Goal: Register for event/course

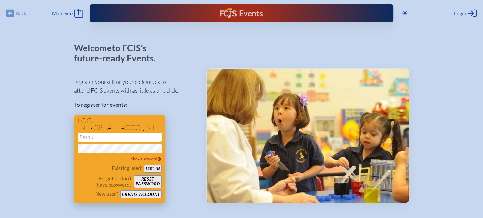
click at [144, 193] on button "Create account" at bounding box center [140, 195] width 41 height 8
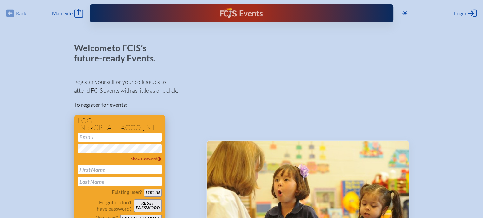
click at [118, 139] on input "email" at bounding box center [120, 137] width 84 height 9
type input "[EMAIL_ADDRESS][DOMAIN_NAME]"
type input "Jessie"
type input "Freeman"
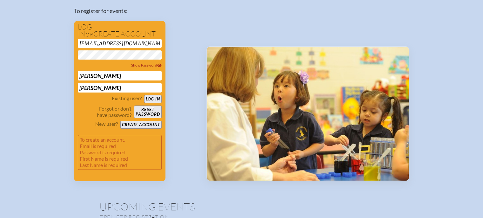
scroll to position [95, 0]
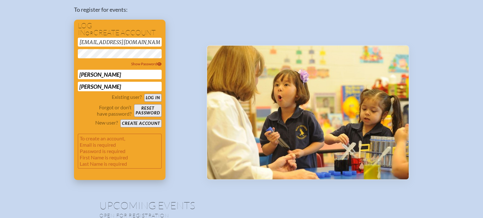
click at [154, 123] on button "Create account" at bounding box center [140, 124] width 41 height 8
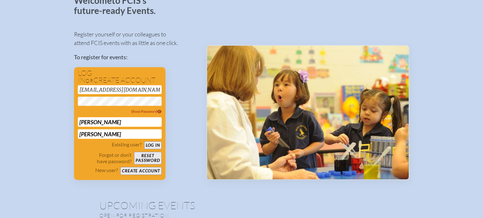
scroll to position [0, 0]
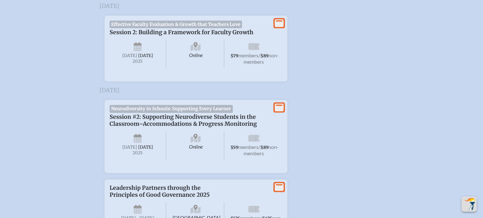
scroll to position [254, 0]
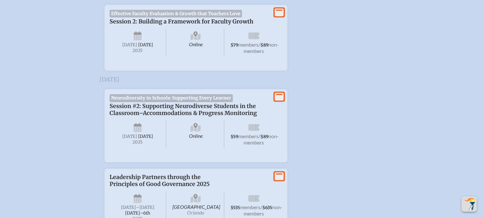
click at [174, 102] on span "Neurodiversity in Schools: Supporting Every Learner" at bounding box center [171, 98] width 123 height 8
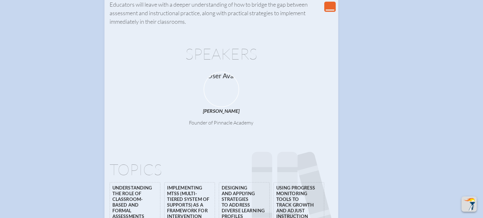
scroll to position [317, 0]
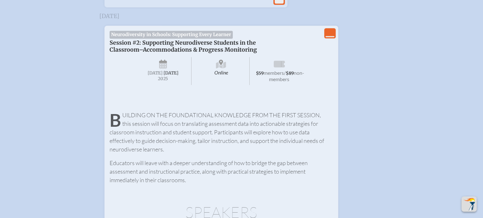
click at [238, 75] on span "Online" at bounding box center [221, 71] width 57 height 28
click at [222, 70] on icon at bounding box center [221, 65] width 10 height 10
click at [279, 82] on span "non-members" at bounding box center [286, 76] width 35 height 12
click at [202, 38] on span "Neurodiversity in Schools: Supporting Every Learner" at bounding box center [171, 35] width 123 height 8
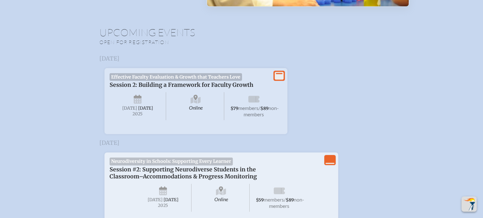
scroll to position [0, 0]
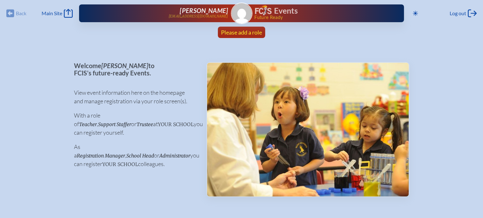
click at [241, 31] on span "Please add a role" at bounding box center [241, 32] width 41 height 7
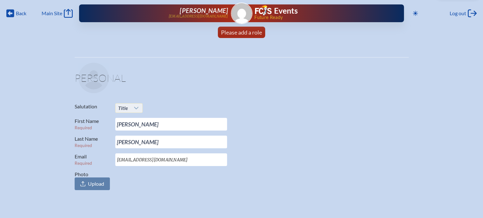
click at [135, 111] on div at bounding box center [136, 108] width 12 height 9
click at [130, 118] on li "Mr." at bounding box center [128, 120] width 27 height 9
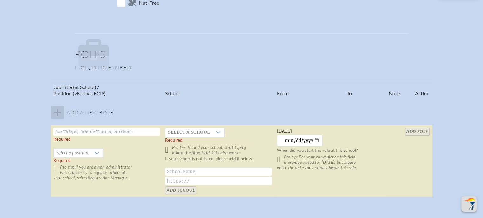
scroll to position [349, 0]
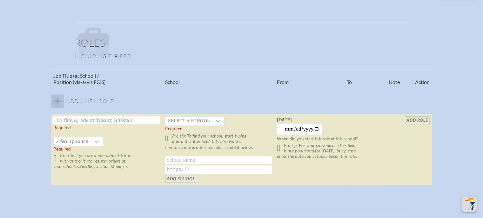
click at [121, 121] on input "text" at bounding box center [106, 120] width 107 height 8
type input "Lower Division Director, K-2 Teacher"
click at [78, 142] on span "Select a position" at bounding box center [72, 141] width 37 height 9
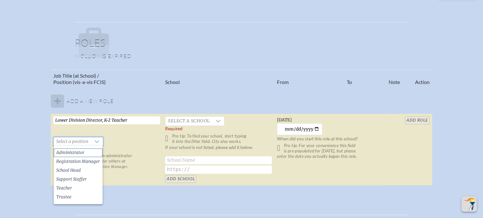
click at [79, 151] on span "Administrator" at bounding box center [70, 153] width 28 height 6
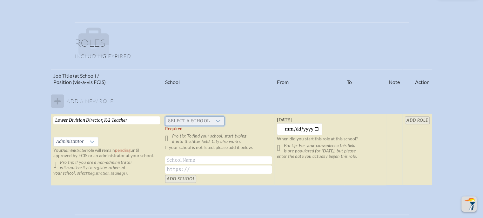
click at [178, 120] on span "Select a school" at bounding box center [188, 121] width 47 height 9
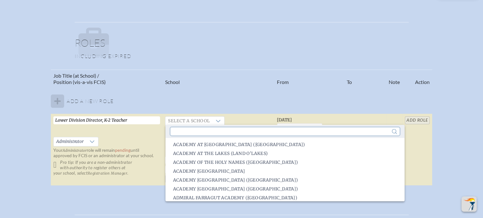
click at [188, 133] on input "text" at bounding box center [284, 132] width 229 height 8
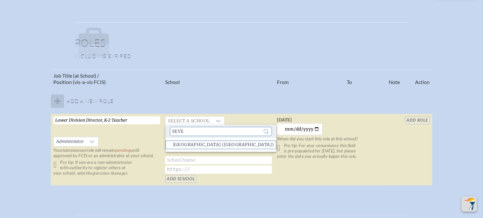
type input "Seve"
click at [214, 147] on span "[GEOGRAPHIC_DATA] ([GEOGRAPHIC_DATA])" at bounding box center [223, 145] width 101 height 6
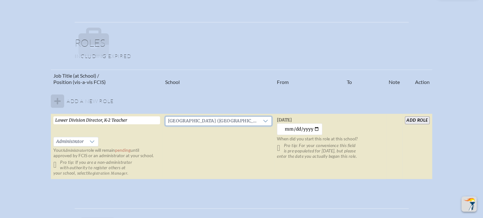
click at [418, 117] on input "add Role" at bounding box center [417, 120] width 24 height 8
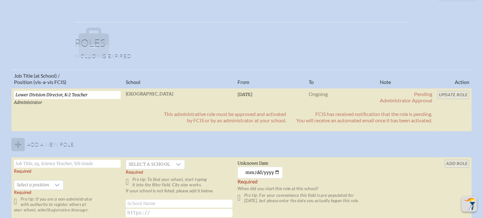
click at [460, 94] on table "Job Title (at School) / Position (vis-a-vis FCIS) School From To Note Action Lo…" at bounding box center [241, 150] width 460 height 160
click at [461, 94] on table "Job Title (at School) / Position (vis-a-vis FCIS) School From To Note Action Lo…" at bounding box center [241, 150] width 460 height 160
click at [460, 95] on table "Job Title (at School) / Position (vis-a-vis FCIS) School From To Note Action Lo…" at bounding box center [241, 150] width 460 height 160
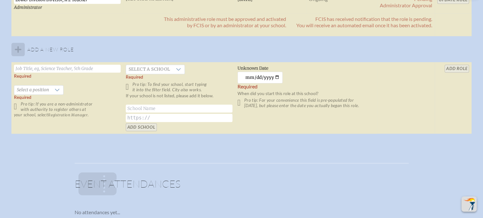
scroll to position [381, 0]
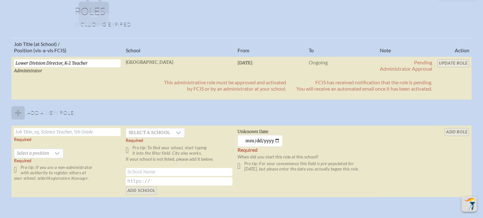
click at [34, 70] on span "Administrator" at bounding box center [28, 70] width 28 height 5
click at [451, 61] on table "Job Title (at School) / Position (vis-a-vis FCIS) School From To Note Action Lo…" at bounding box center [241, 118] width 460 height 160
click at [451, 60] on table "Job Title (at School) / Position (vis-a-vis FCIS) School From To Note Action Lo…" at bounding box center [241, 118] width 460 height 160
click at [62, 131] on input "text" at bounding box center [67, 132] width 107 height 8
type input "K-2 Teacher"
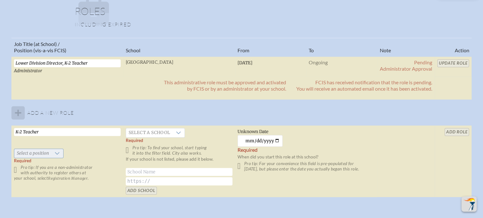
click at [58, 150] on div at bounding box center [57, 153] width 12 height 9
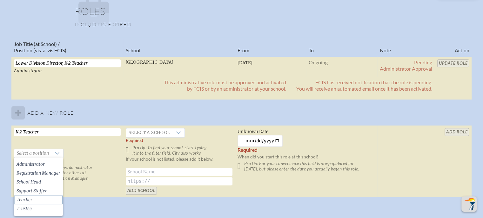
click at [42, 196] on li "Teacher" at bounding box center [38, 200] width 49 height 9
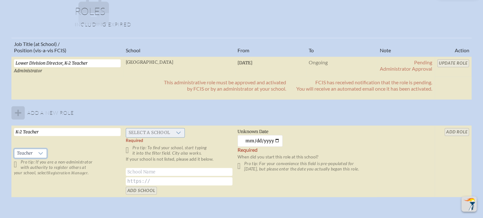
click at [168, 131] on span "Select a school" at bounding box center [149, 133] width 47 height 9
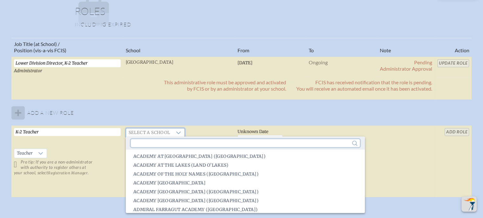
click at [170, 142] on input "text" at bounding box center [245, 143] width 229 height 8
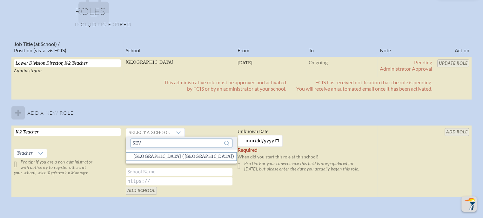
type input "Sev"
click at [173, 156] on span "[GEOGRAPHIC_DATA] ([GEOGRAPHIC_DATA])" at bounding box center [183, 157] width 101 height 6
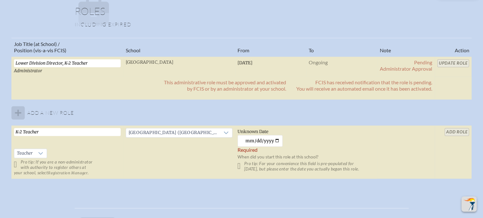
click at [457, 62] on table "Job Title (at School) / Position (vis-a-vis FCIS) School From To Note Action Lo…" at bounding box center [241, 109] width 460 height 142
click at [457, 132] on table "Job Title (at School) / Position (vis-a-vis FCIS) School From To Note Action Lo…" at bounding box center [241, 109] width 460 height 142
click at [275, 138] on input "[DATE]" at bounding box center [259, 141] width 45 height 12
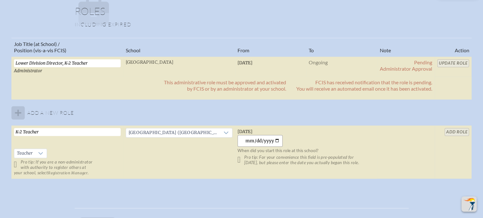
type input "[DATE]"
click at [463, 128] on table "Job Title (at School) / Position (vis-a-vis FCIS) School From To Note Action Lo…" at bounding box center [241, 109] width 460 height 142
click at [462, 132] on table "Job Title (at School) / Position (vis-a-vis FCIS) School From To Note Action Lo…" at bounding box center [241, 109] width 460 height 142
click at [461, 131] on table "Job Title (at School) / Position (vis-a-vis FCIS) School From To Note Action Lo…" at bounding box center [241, 109] width 460 height 142
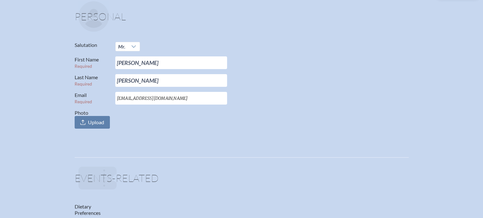
scroll to position [0, 0]
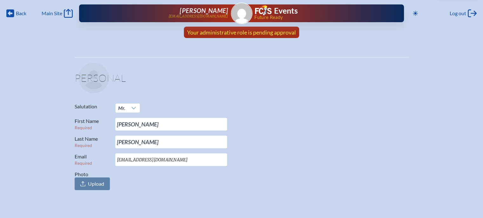
click at [251, 34] on span "Your administrative role is pending approval" at bounding box center [241, 32] width 109 height 7
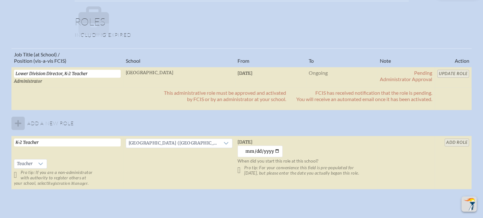
click at [448, 75] on table "Job Title (at School) / Position (vis-a-vis FCIS) School From To Note Action Lo…" at bounding box center [241, 119] width 460 height 142
drag, startPoint x: 449, startPoint y: 75, endPoint x: 393, endPoint y: 68, distance: 55.9
click at [449, 75] on table "Job Title (at School) / Position (vis-a-vis FCIS) School From To Note Action Lo…" at bounding box center [241, 119] width 460 height 142
click at [455, 139] on table "Job Title (at School) / Position (vis-a-vis FCIS) School From To Note Action Lo…" at bounding box center [241, 119] width 460 height 142
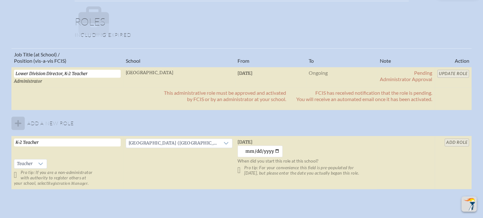
click at [454, 140] on table "Job Title (at School) / Position (vis-a-vis FCIS) School From To Note Action Lo…" at bounding box center [241, 119] width 460 height 142
click at [452, 141] on table "Job Title (at School) / Position (vis-a-vis FCIS) School From To Note Action Lo…" at bounding box center [241, 119] width 460 height 142
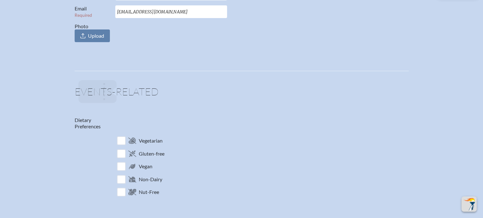
scroll to position [0, 5]
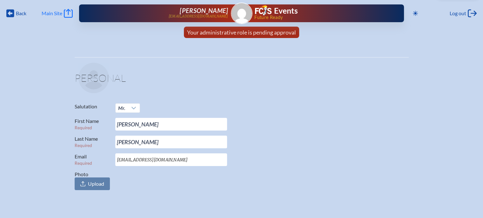
click at [43, 13] on span "Main Site" at bounding box center [52, 13] width 21 height 6
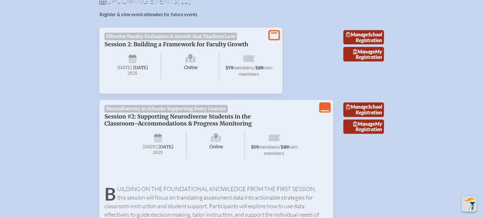
scroll to position [222, 0]
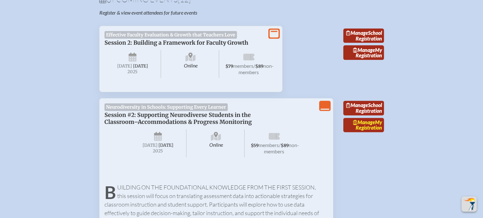
click at [367, 133] on link "Manage My Registration" at bounding box center [363, 125] width 41 height 15
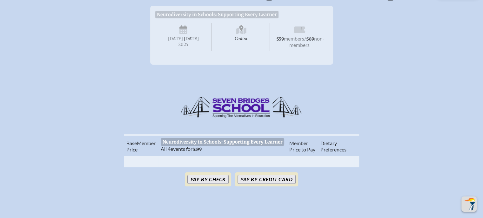
scroll to position [159, 0]
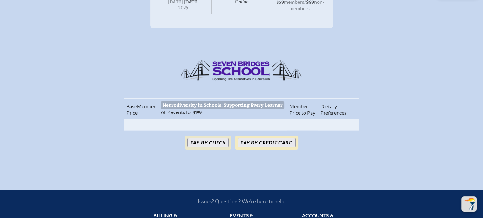
click at [269, 146] on button "Pay by Credit Card" at bounding box center [266, 142] width 58 height 9
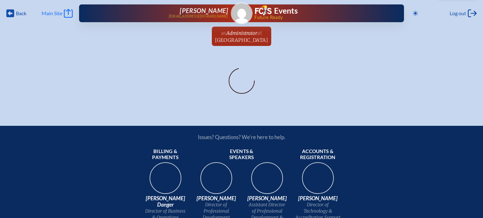
click at [57, 11] on span "Main Site" at bounding box center [52, 13] width 21 height 6
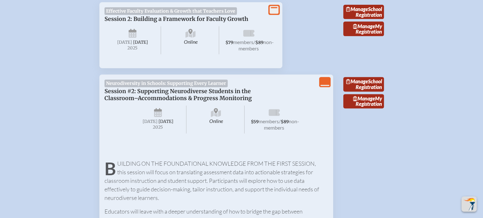
scroll to position [286, 0]
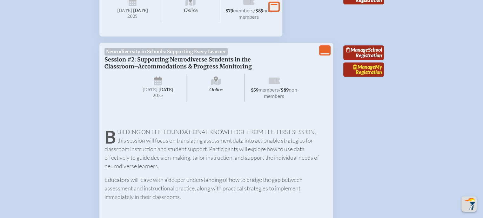
click at [366, 77] on link "Manage My Registration" at bounding box center [363, 70] width 41 height 15
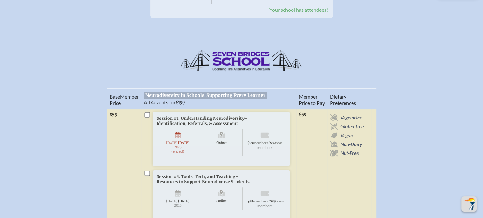
scroll to position [159, 0]
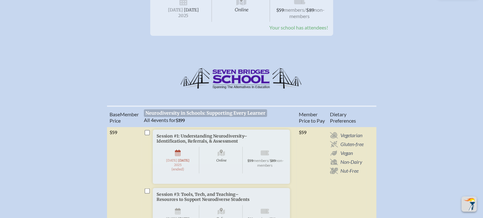
click at [161, 118] on span "All 4 events for $199" at bounding box center [164, 120] width 41 height 6
drag, startPoint x: 149, startPoint y: 130, endPoint x: 337, endPoint y: 94, distance: 191.8
click at [346, 90] on div "[GEOGRAPHIC_DATA]" at bounding box center [241, 77] width 463 height 33
click at [149, 131] on input "checkbox" at bounding box center [146, 132] width 5 height 5
checkbox input "true"
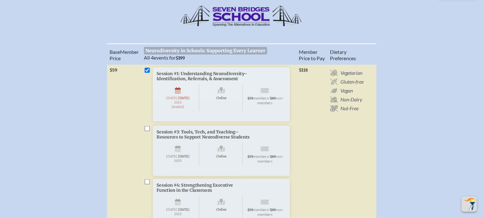
scroll to position [222, 0]
click at [144, 135] on li "Session #3: Tools, Tech, and Teaching–Resources to Support Neurodiverse Student…" at bounding box center [219, 158] width 150 height 67
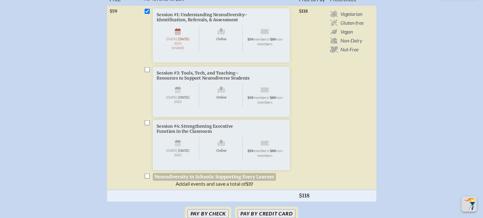
scroll to position [286, 0]
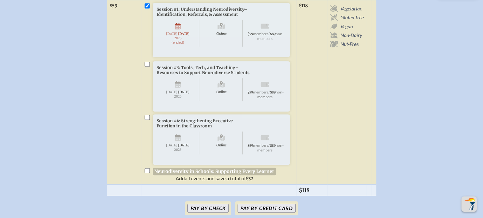
click at [148, 67] on input "checkbox" at bounding box center [146, 64] width 5 height 5
click at [147, 123] on li "Session #4: Strengthening Executive Function in the Classroom Online Wednesday …" at bounding box center [219, 148] width 150 height 67
click at [149, 67] on input "checkbox" at bounding box center [146, 64] width 5 height 5
checkbox input "false"
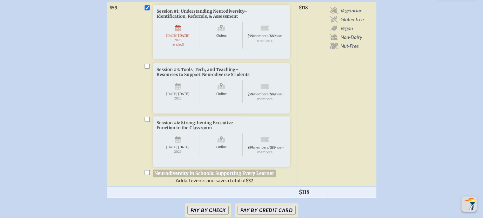
scroll to position [222, 0]
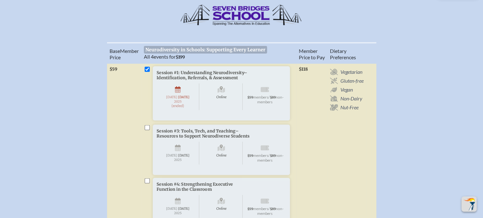
click at [147, 67] on input "checkbox" at bounding box center [146, 69] width 5 height 5
checkbox input "false"
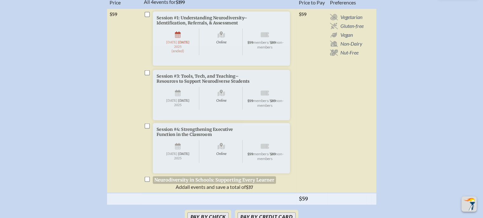
scroll to position [317, 0]
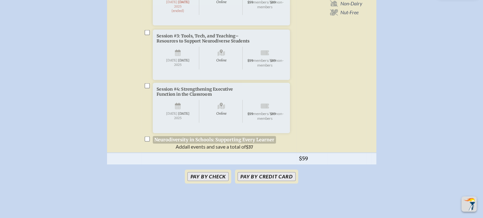
click at [147, 142] on input "checkbox" at bounding box center [146, 139] width 5 height 5
checkbox input "true"
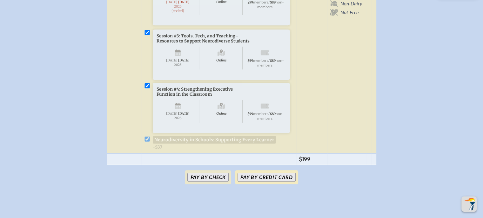
click at [268, 182] on button "Pay by Credit Card" at bounding box center [266, 177] width 58 height 9
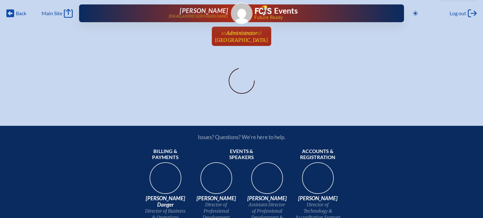
click at [249, 40] on span "[GEOGRAPHIC_DATA]" at bounding box center [241, 40] width 53 height 6
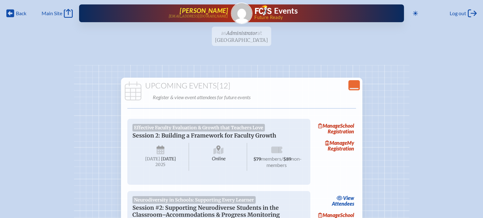
click at [215, 12] on span "[PERSON_NAME]" at bounding box center [204, 11] width 48 height 8
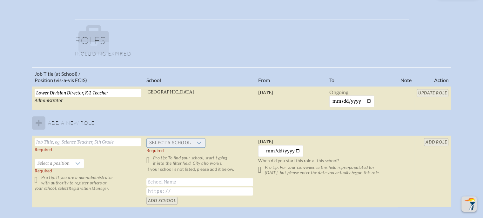
scroll to position [381, 0]
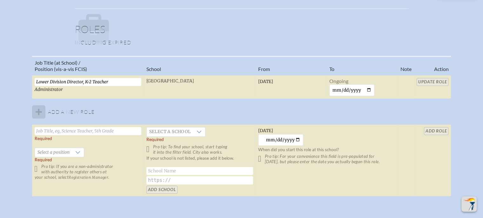
click at [433, 80] on table "Job Title (at School) / Position (vis-a-vis FCIS) School From To Note Action Lo…" at bounding box center [241, 126] width 419 height 141
click at [433, 81] on table "Job Title (at School) / Position (vis-a-vis FCIS) School From To Note Action Lo…" at bounding box center [241, 126] width 419 height 141
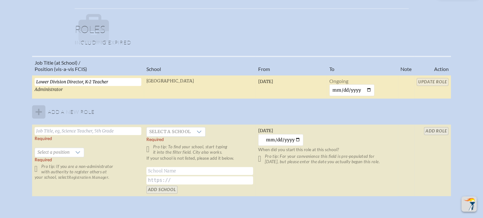
click at [63, 88] on td "Lower Division Director, K-2 Teacher Administrator" at bounding box center [88, 87] width 112 height 24
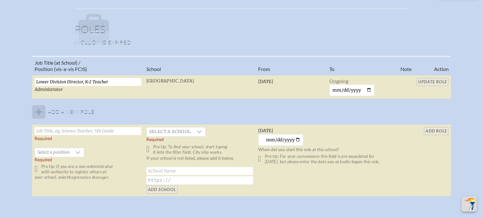
click at [434, 80] on table "Job Title (at School) / Position (vis-a-vis FCIS) School From To Note Action Lo…" at bounding box center [241, 126] width 419 height 141
click at [435, 81] on table "Job Title (at School) / Position (vis-a-vis FCIS) School From To Note Action Lo…" at bounding box center [241, 126] width 419 height 141
click at [434, 79] on table "Job Title (at School) / Position (vis-a-vis FCIS) School From To Note Action Lo…" at bounding box center [241, 126] width 419 height 141
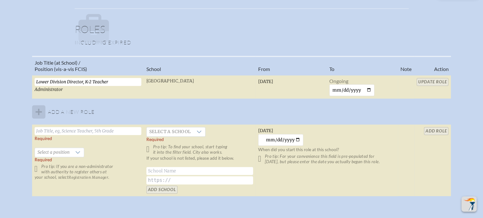
click at [435, 79] on table "Job Title (at School) / Position (vis-a-vis FCIS) School From To Note Action Lo…" at bounding box center [241, 126] width 419 height 141
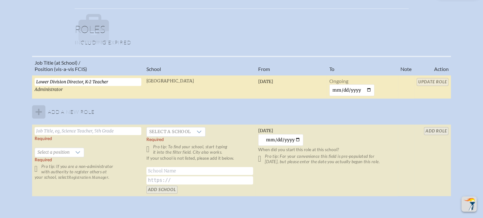
click at [127, 82] on input "Lower Division Director, K-2 Teacher" at bounding box center [88, 82] width 107 height 8
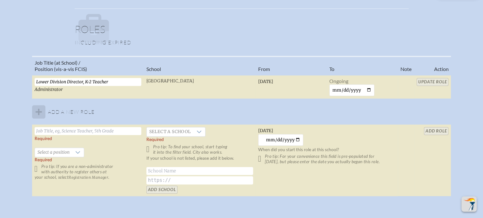
drag, startPoint x: 433, startPoint y: 77, endPoint x: 433, endPoint y: 82, distance: 4.5
click at [433, 78] on table "Job Title (at School) / Position (vis-a-vis FCIS) School From To Note Action Lo…" at bounding box center [241, 126] width 419 height 141
click at [433, 82] on table "Job Title (at School) / Position (vis-a-vis FCIS) School From To Note Action Lo…" at bounding box center [241, 126] width 419 height 141
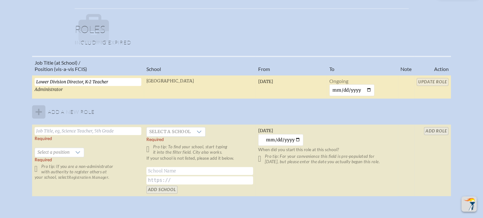
click at [109, 80] on input "Lower Division Director, K-2 Teacher" at bounding box center [88, 82] width 107 height 8
click at [207, 80] on td "[GEOGRAPHIC_DATA]" at bounding box center [200, 87] width 112 height 24
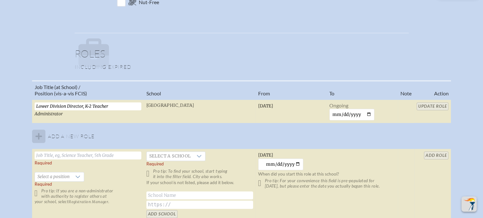
scroll to position [317, 0]
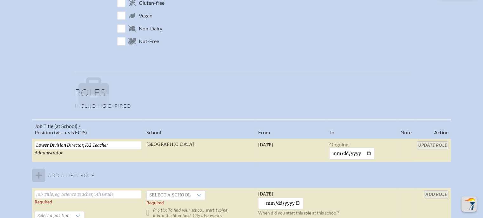
click at [433, 142] on table "Job Title (at School) / Position (vis-a-vis FCIS) School From To Note Action Lo…" at bounding box center [241, 189] width 419 height 141
click at [433, 143] on table "Job Title (at School) / Position (vis-a-vis FCIS) School From To Note Action Lo…" at bounding box center [241, 189] width 419 height 141
click at [86, 98] on icon at bounding box center [93, 100] width 30 height 11
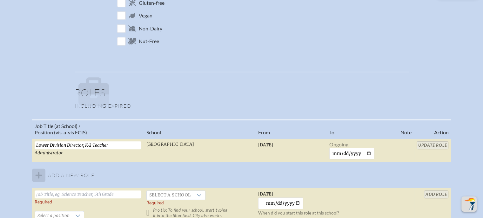
click at [430, 144] on table "Job Title (at School) / Position (vis-a-vis FCIS) School From To Note Action Lo…" at bounding box center [241, 189] width 419 height 141
click at [431, 144] on table "Job Title (at School) / Position (vis-a-vis FCIS) School From To Note Action Lo…" at bounding box center [241, 189] width 419 height 141
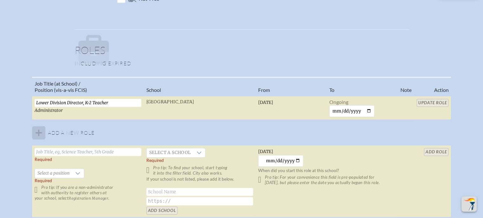
scroll to position [413, 0]
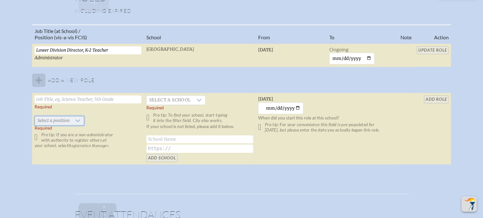
click at [62, 119] on span "Select a position" at bounding box center [53, 120] width 37 height 9
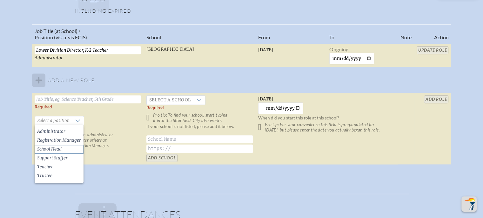
click at [53, 148] on span "School Head" at bounding box center [49, 149] width 24 height 6
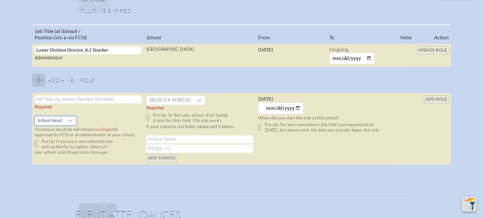
click at [75, 101] on input "text" at bounding box center [88, 100] width 107 height 8
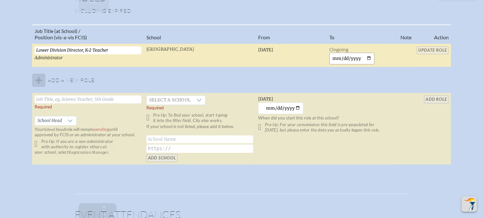
click at [357, 58] on input "date" at bounding box center [351, 59] width 45 height 12
click at [369, 57] on input "date" at bounding box center [351, 59] width 45 height 12
type input "[DATE]"
click at [434, 50] on input "Update Role" at bounding box center [432, 50] width 32 height 8
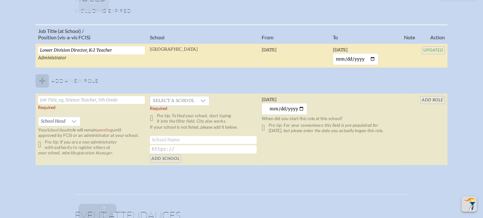
click at [63, 99] on input "text" at bounding box center [91, 100] width 107 height 8
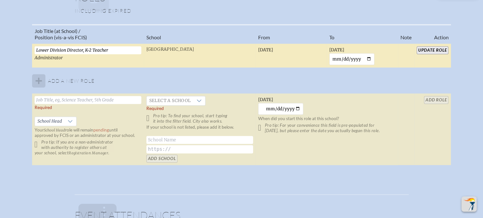
click at [430, 49] on input "Update Role" at bounding box center [432, 50] width 32 height 8
click at [76, 98] on input "text" at bounding box center [88, 100] width 107 height 8
type input "Lower Division Director"
click at [176, 101] on span "Select a school" at bounding box center [170, 100] width 47 height 9
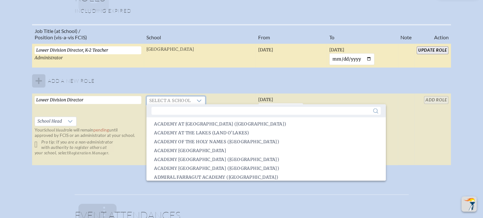
click at [201, 115] on div "167 results are available" at bounding box center [265, 110] width 239 height 13
click at [201, 113] on input "text" at bounding box center [265, 111] width 229 height 8
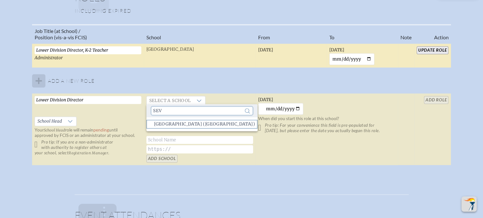
type input "Sev"
click at [207, 125] on span "[GEOGRAPHIC_DATA] ([GEOGRAPHIC_DATA])" at bounding box center [204, 124] width 101 height 6
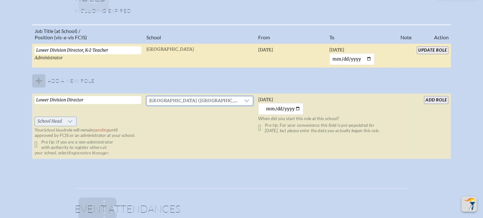
click at [60, 122] on span "School Head" at bounding box center [50, 121] width 30 height 9
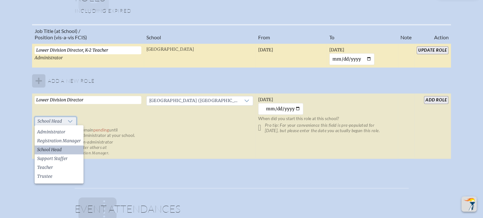
click at [61, 123] on span "School Head" at bounding box center [50, 121] width 30 height 9
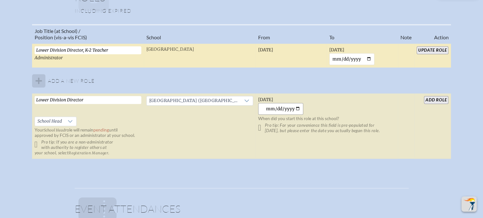
click at [296, 108] on input "[DATE]" at bounding box center [280, 109] width 45 height 12
type input "[DATE]"
click at [432, 99] on input "add Role" at bounding box center [436, 100] width 24 height 8
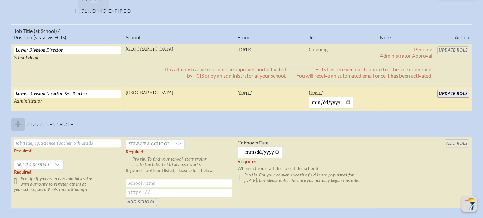
click at [454, 91] on input "Update Role" at bounding box center [453, 94] width 32 height 8
click at [63, 144] on input "text" at bounding box center [67, 144] width 107 height 8
type input "K-2 Teacher"
click at [167, 143] on span "Select a school" at bounding box center [149, 144] width 47 height 9
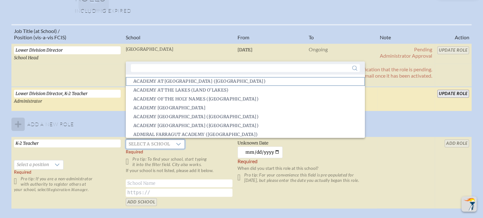
scroll to position [1, 0]
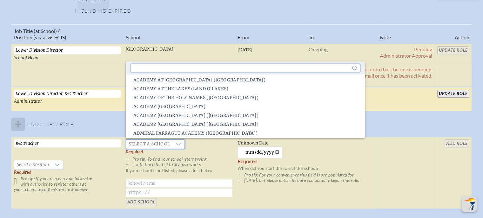
click at [175, 70] on input "text" at bounding box center [245, 68] width 229 height 8
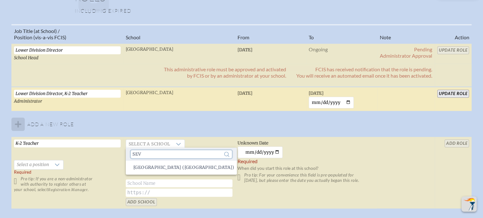
scroll to position [0, 0]
type input "Seven"
click at [180, 165] on span "[GEOGRAPHIC_DATA] ([GEOGRAPHIC_DATA])" at bounding box center [183, 168] width 101 height 6
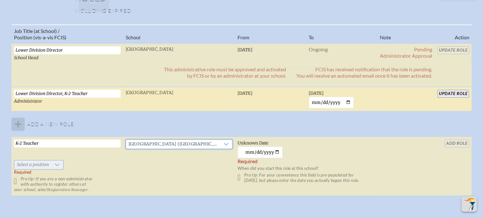
click at [47, 161] on span "Select a position" at bounding box center [32, 165] width 37 height 9
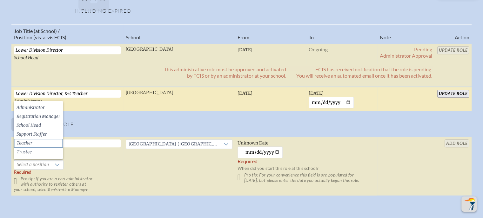
click at [38, 144] on li "Teacher" at bounding box center [38, 143] width 49 height 9
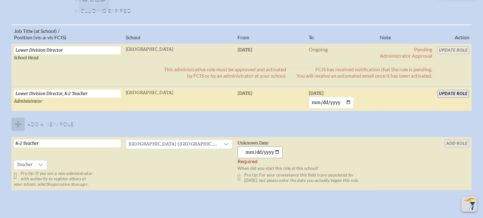
click at [252, 147] on input "[DATE]" at bounding box center [259, 153] width 45 height 12
click at [260, 150] on input "[DATE]" at bounding box center [259, 153] width 45 height 12
drag, startPoint x: 268, startPoint y: 149, endPoint x: 276, endPoint y: 151, distance: 7.8
click at [269, 151] on input "[DATE]" at bounding box center [259, 153] width 45 height 12
click at [276, 151] on input "[DATE]" at bounding box center [259, 153] width 45 height 12
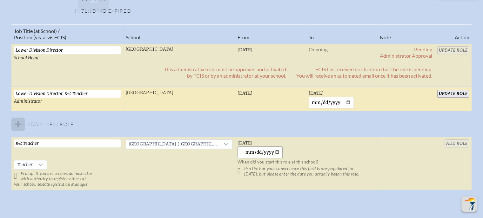
type input "[DATE]"
click at [458, 144] on table "Job Title (at School) / Position (vis-a-vis FCIS) School From To Note Action Lo…" at bounding box center [241, 107] width 460 height 167
click at [457, 142] on table "Job Title (at School) / Position (vis-a-vis FCIS) School From To Note Action Lo…" at bounding box center [241, 107] width 460 height 167
click at [457, 141] on table "Job Title (at School) / Position (vis-a-vis FCIS) School From To Note Action Lo…" at bounding box center [241, 107] width 460 height 167
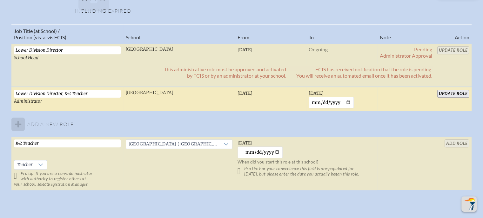
click at [456, 141] on table "Job Title (at School) / Position (vis-a-vis FCIS) School From To Note Action Lo…" at bounding box center [241, 107] width 460 height 167
click at [460, 143] on table "Job Title (at School) / Position (vis-a-vis FCIS) School From To Note Action Lo…" at bounding box center [241, 107] width 460 height 167
